Goal: Communication & Community: Answer question/provide support

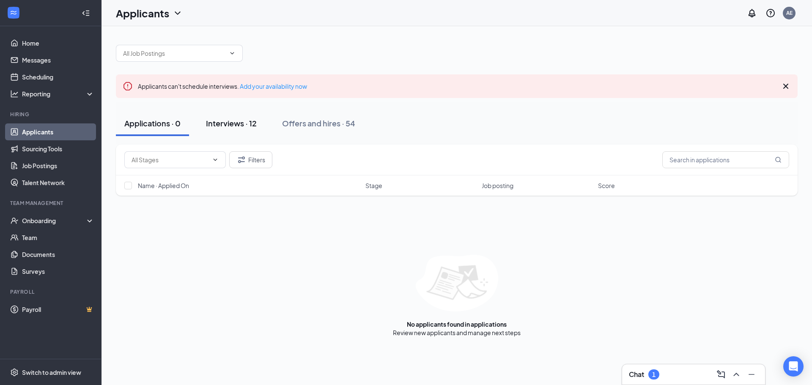
click at [221, 123] on div "Interviews · 12" at bounding box center [231, 123] width 51 height 11
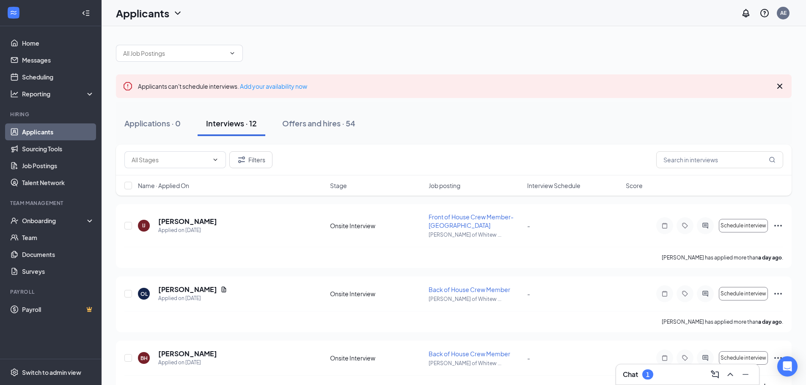
click at [642, 368] on div "Chat 1" at bounding box center [687, 375] width 129 height 14
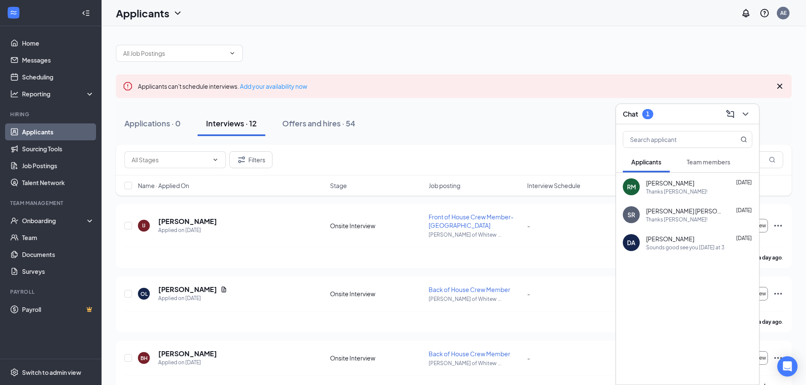
click at [717, 165] on span "Team members" at bounding box center [708, 162] width 44 height 8
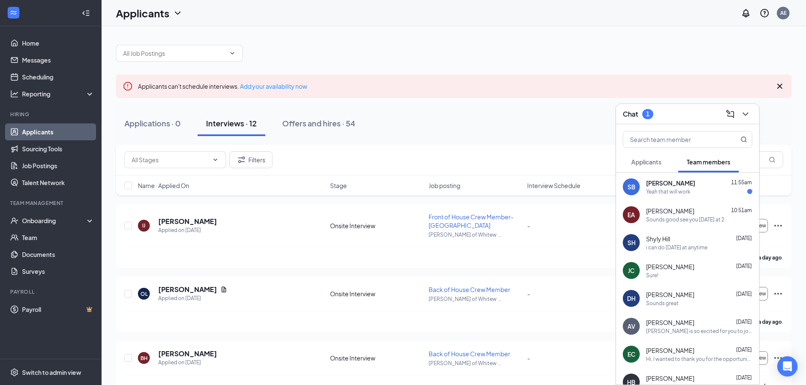
click at [706, 191] on div "Yeah that will work" at bounding box center [699, 191] width 106 height 7
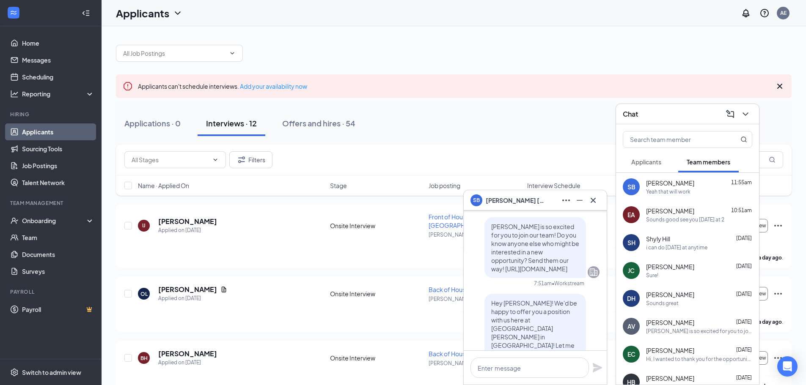
scroll to position [-127, 0]
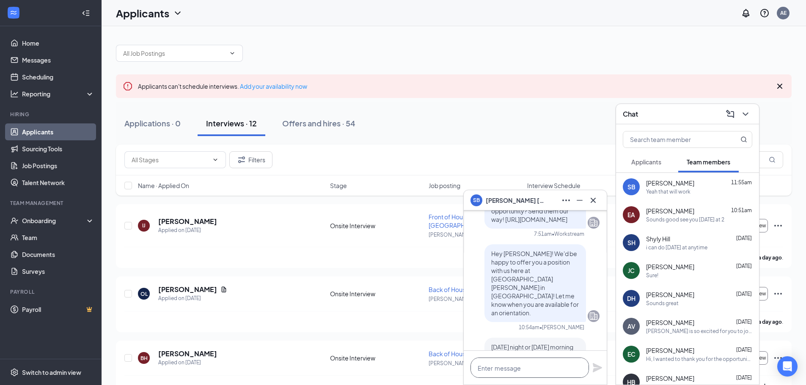
click at [500, 364] on textarea at bounding box center [529, 368] width 118 height 20
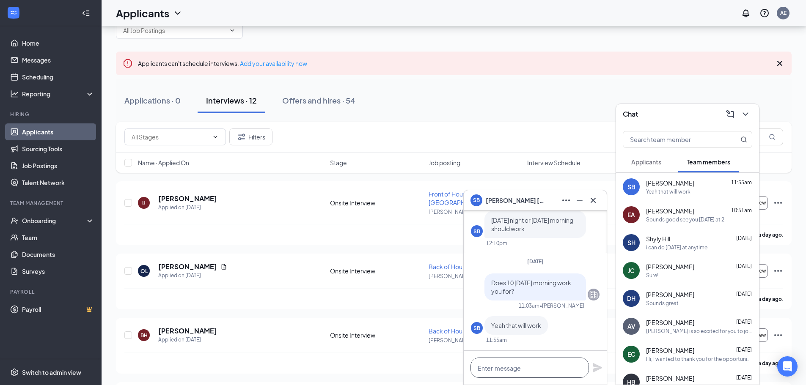
scroll to position [42, 0]
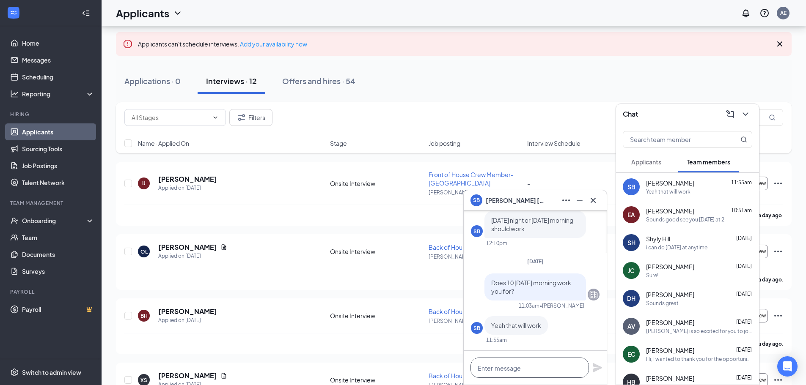
click at [528, 362] on textarea at bounding box center [529, 368] width 118 height 20
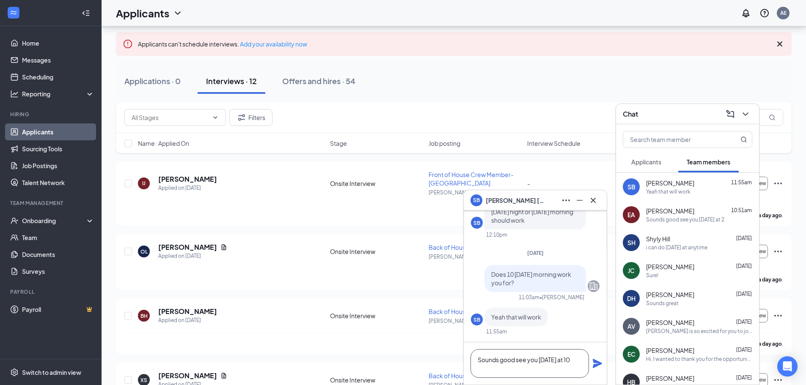
type textarea "Sounds good see you [DATE] at 10"
click at [596, 363] on icon "Plane" at bounding box center [597, 363] width 9 height 9
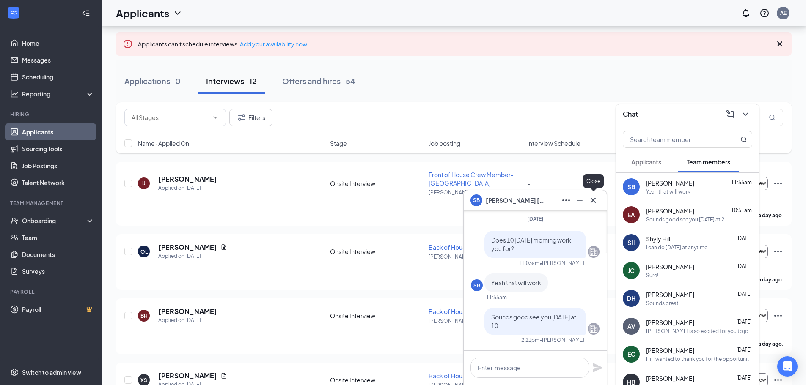
scroll to position [0, 0]
click at [599, 198] on button at bounding box center [593, 201] width 14 height 14
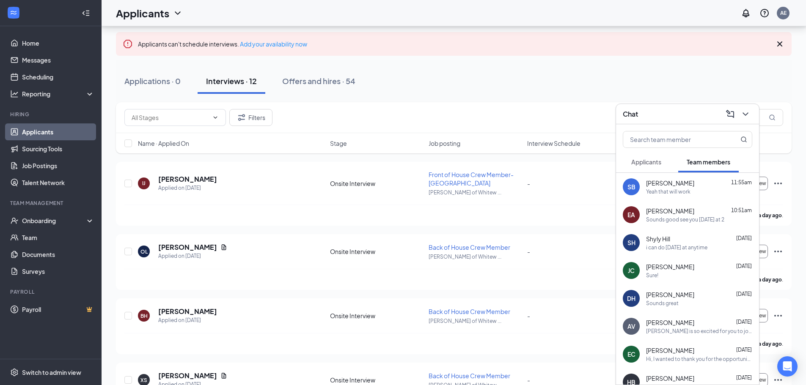
click at [677, 255] on div "SH Shyly Hill [DATE] i can do [DATE] at anytime" at bounding box center [687, 243] width 143 height 28
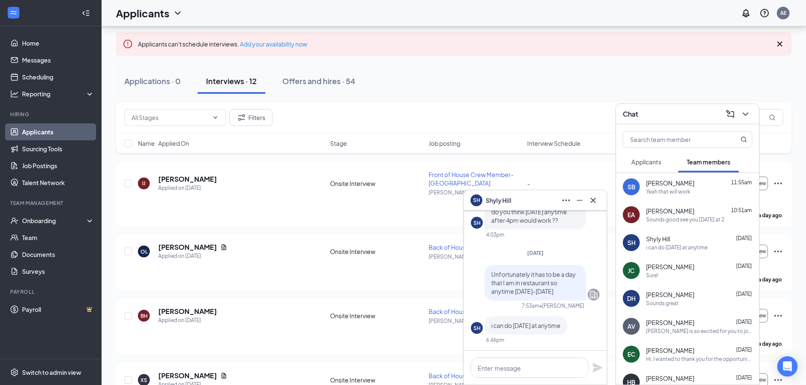
click at [690, 279] on div "[PERSON_NAME] [DATE] Sure!" at bounding box center [687, 271] width 143 height 28
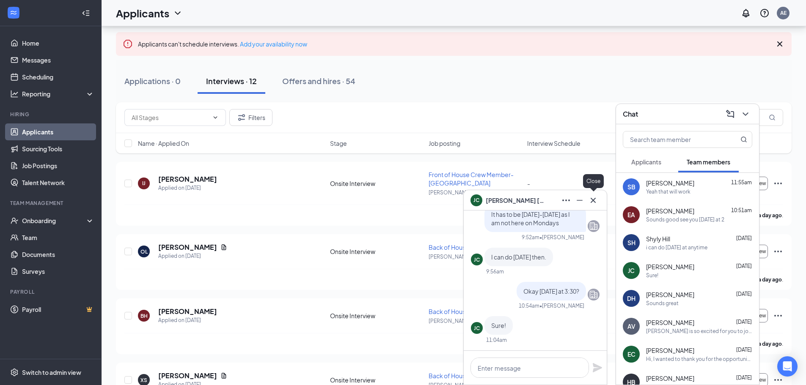
click at [596, 204] on icon "Cross" at bounding box center [593, 200] width 10 height 10
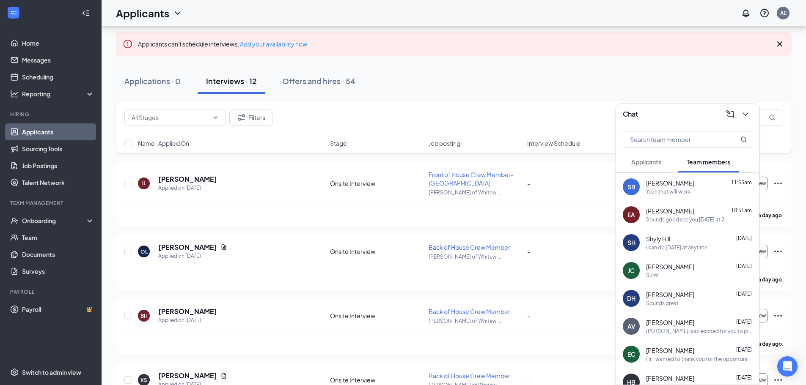
click at [686, 300] on div "Sounds great" at bounding box center [699, 303] width 106 height 7
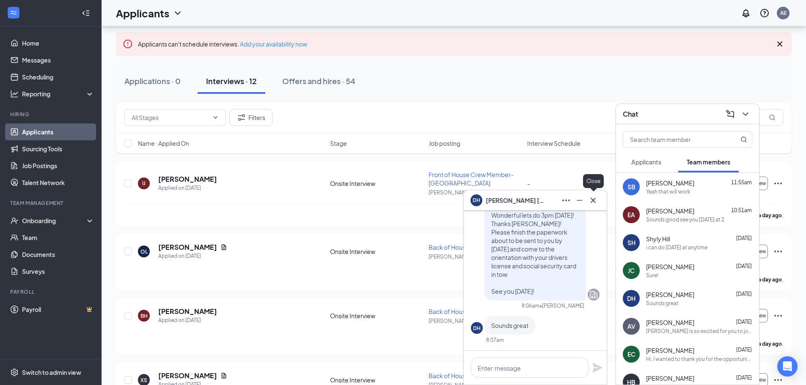
click at [594, 200] on icon "Cross" at bounding box center [593, 200] width 10 height 10
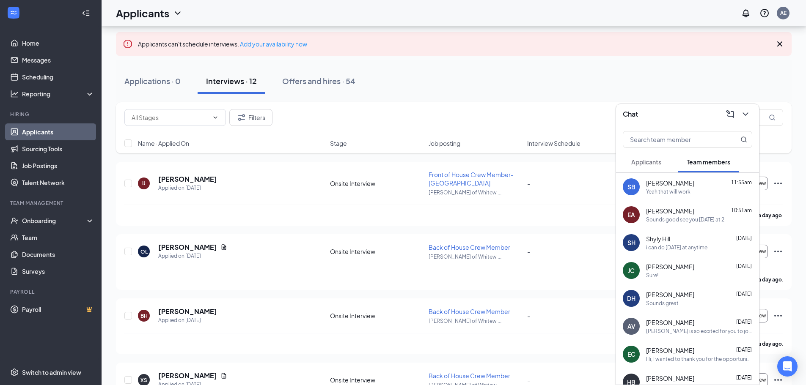
click at [696, 249] on div "i can do [DATE] at anytime" at bounding box center [676, 247] width 61 height 7
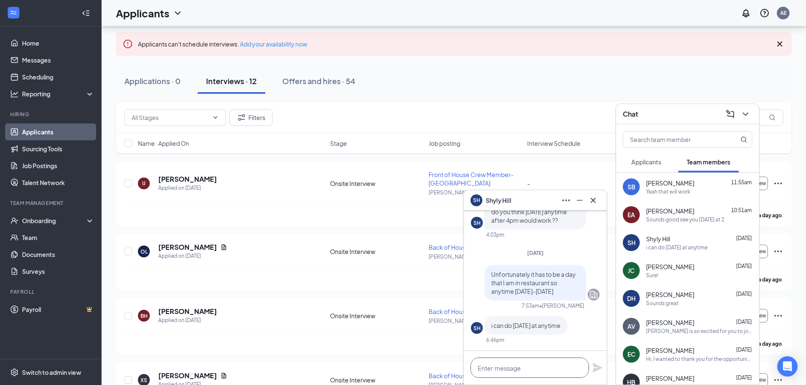
click at [551, 366] on textarea at bounding box center [529, 368] width 118 height 20
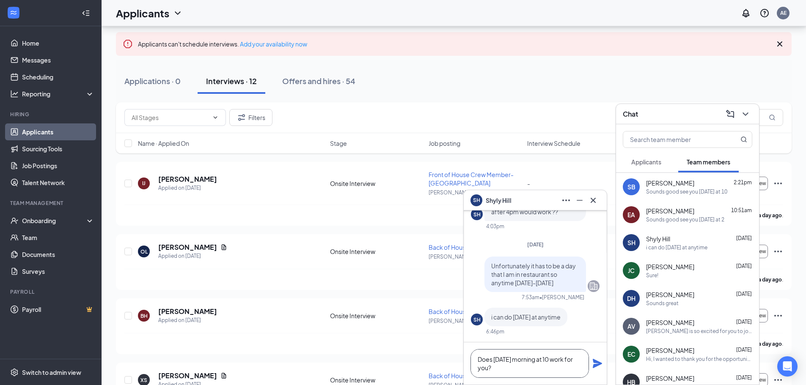
type textarea "Does [DATE] morning at 10 work for you?"
click at [596, 365] on icon "Plane" at bounding box center [597, 363] width 9 height 9
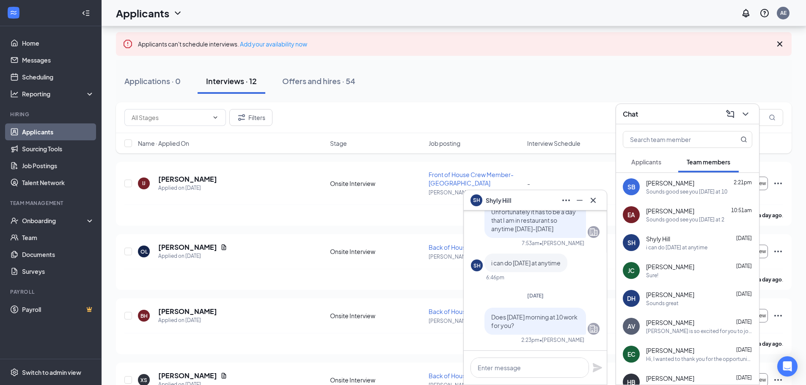
scroll to position [0, 0]
click at [596, 198] on icon "Cross" at bounding box center [593, 200] width 10 height 10
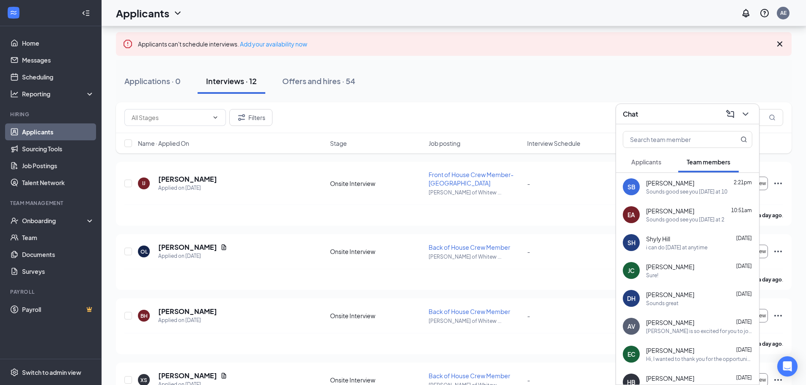
click at [666, 160] on button "Applicants" at bounding box center [646, 161] width 47 height 21
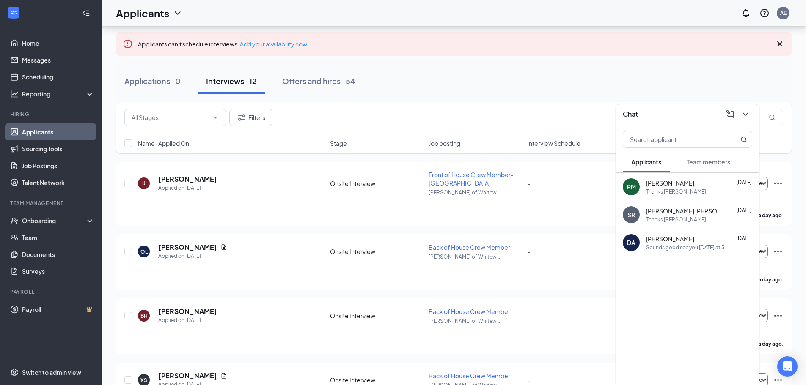
click at [675, 119] on div "Chat" at bounding box center [687, 113] width 129 height 13
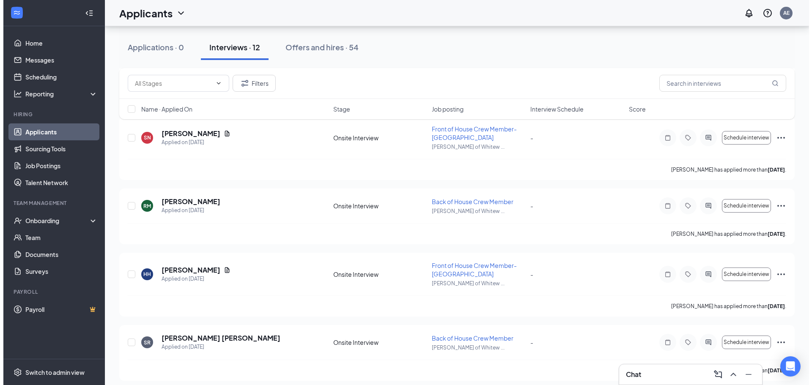
scroll to position [381, 0]
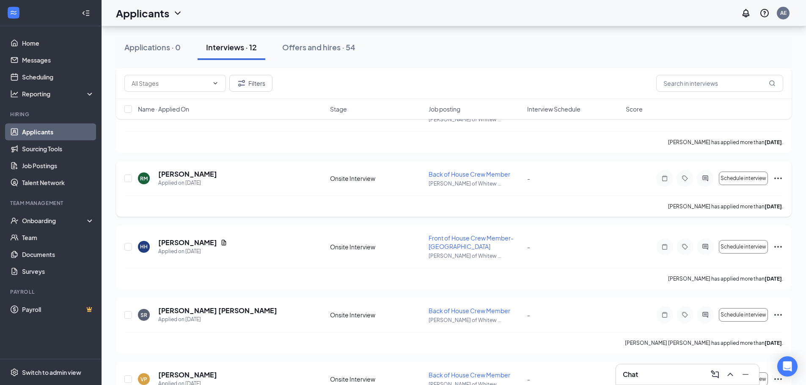
click at [174, 169] on div "RM [PERSON_NAME] Applied on [DATE] Onsite Interview Back of House Crew Member […" at bounding box center [453, 189] width 675 height 56
click at [175, 170] on h5 "[PERSON_NAME]" at bounding box center [187, 174] width 59 height 9
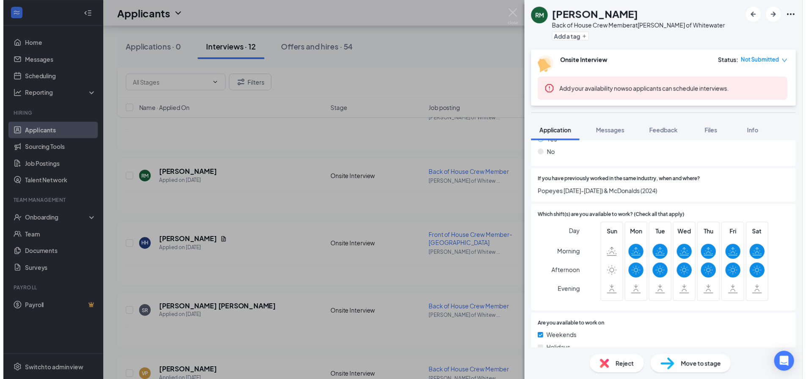
scroll to position [359, 0]
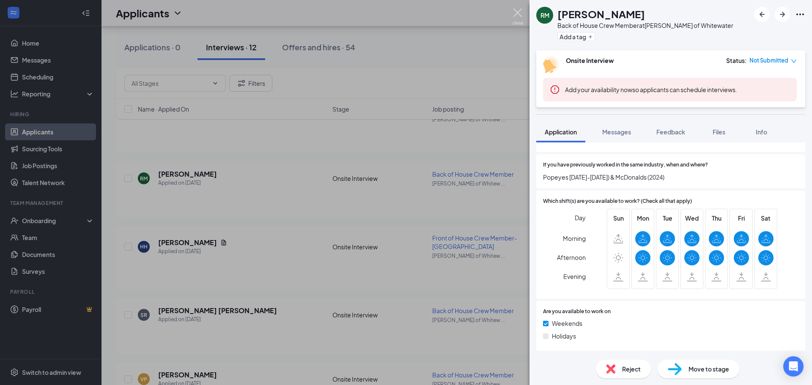
click at [514, 13] on img at bounding box center [518, 16] width 11 height 16
